Goal: Task Accomplishment & Management: Manage account settings

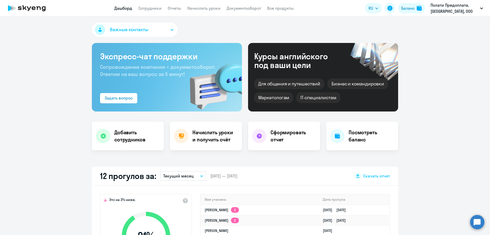
select select "30"
click at [151, 8] on link "Сотрудники" at bounding box center [149, 8] width 23 height 5
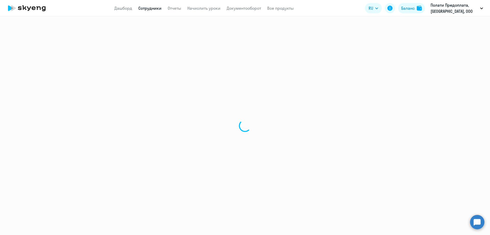
select select "30"
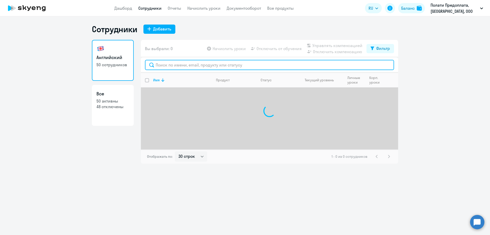
click at [170, 62] on input "text" at bounding box center [269, 65] width 249 height 10
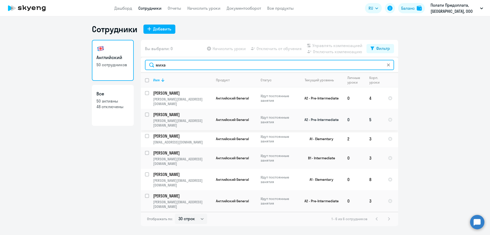
type input "миха"
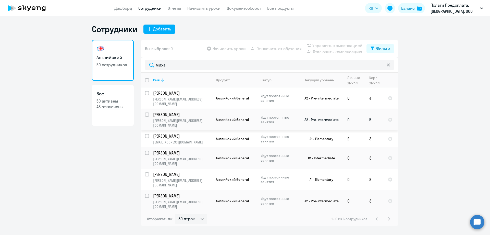
click at [146, 112] on input "select row 38729735" at bounding box center [150, 117] width 10 height 10
checkbox input "true"
click at [280, 46] on span "Отключить от обучения" at bounding box center [278, 48] width 45 height 6
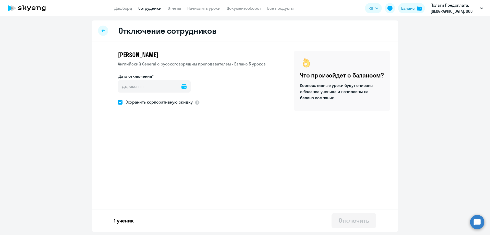
click at [181, 86] on icon at bounding box center [183, 86] width 5 height 5
click at [146, 154] on span "17" at bounding box center [145, 154] width 9 height 9
type input "[DATE]"
click at [351, 221] on div "Отключить" at bounding box center [354, 220] width 30 height 8
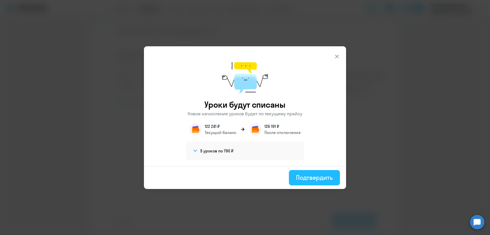
click at [323, 176] on div "Подтвердить" at bounding box center [314, 177] width 37 height 8
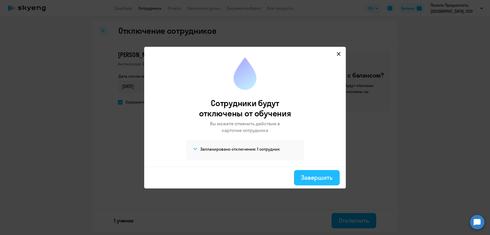
click at [321, 180] on div "Завершить" at bounding box center [316, 177] width 31 height 8
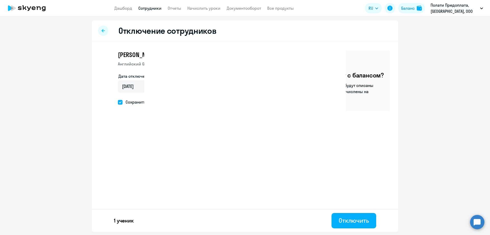
select select "30"
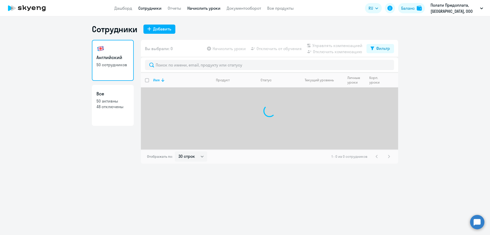
click at [200, 9] on link "Начислить уроки" at bounding box center [203, 8] width 33 height 5
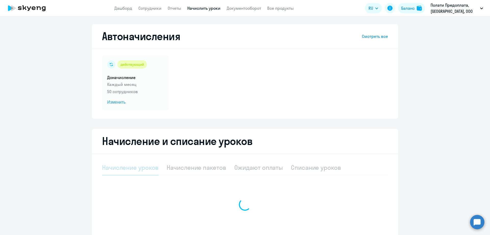
select select "10"
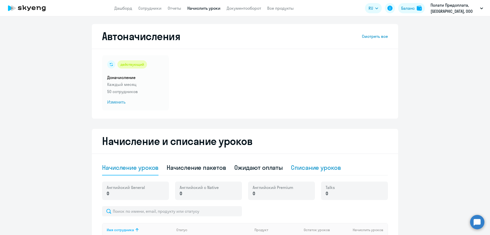
click at [323, 170] on div "Списание уроков" at bounding box center [316, 167] width 50 height 8
select select "10"
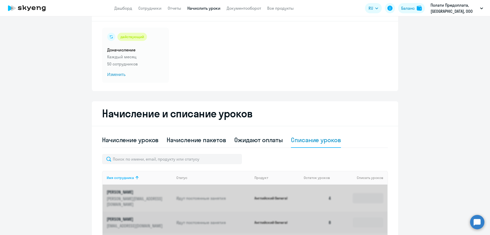
scroll to position [128, 0]
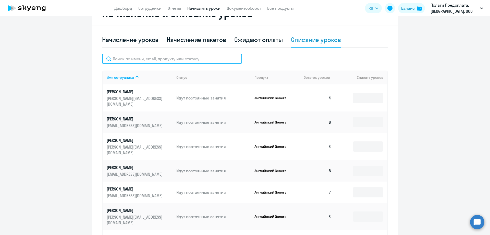
click at [124, 59] on input "text" at bounding box center [172, 59] width 140 height 10
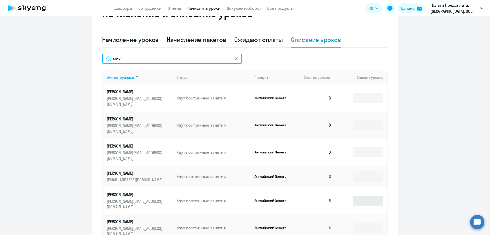
type input "мих"
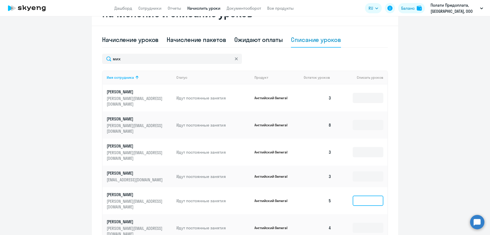
click at [367, 195] on input at bounding box center [368, 200] width 31 height 10
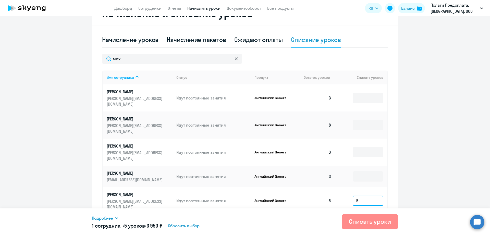
type input "5"
click at [375, 224] on div "Списать уроки" at bounding box center [370, 221] width 42 height 8
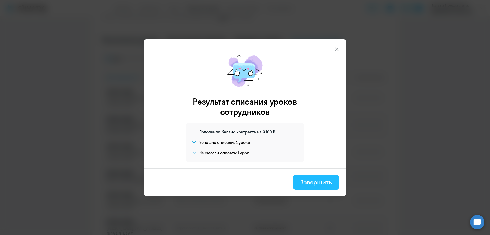
click at [316, 184] on div "Завершить" at bounding box center [315, 182] width 31 height 8
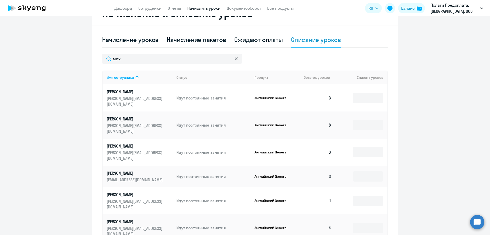
scroll to position [0, 0]
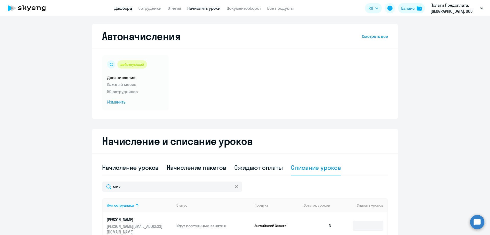
click at [123, 10] on link "Дашборд" at bounding box center [123, 8] width 18 height 5
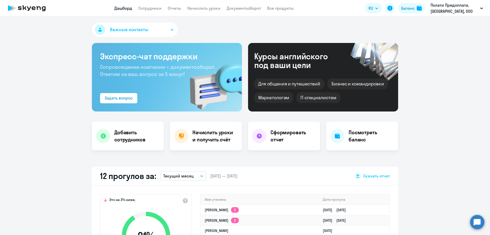
scroll to position [128, 0]
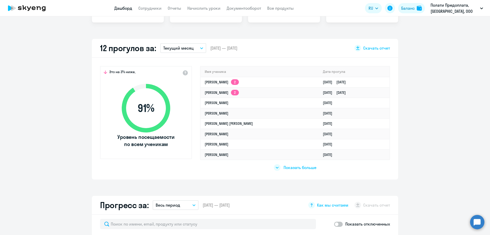
select select "30"
